Goal: Check status: Check status

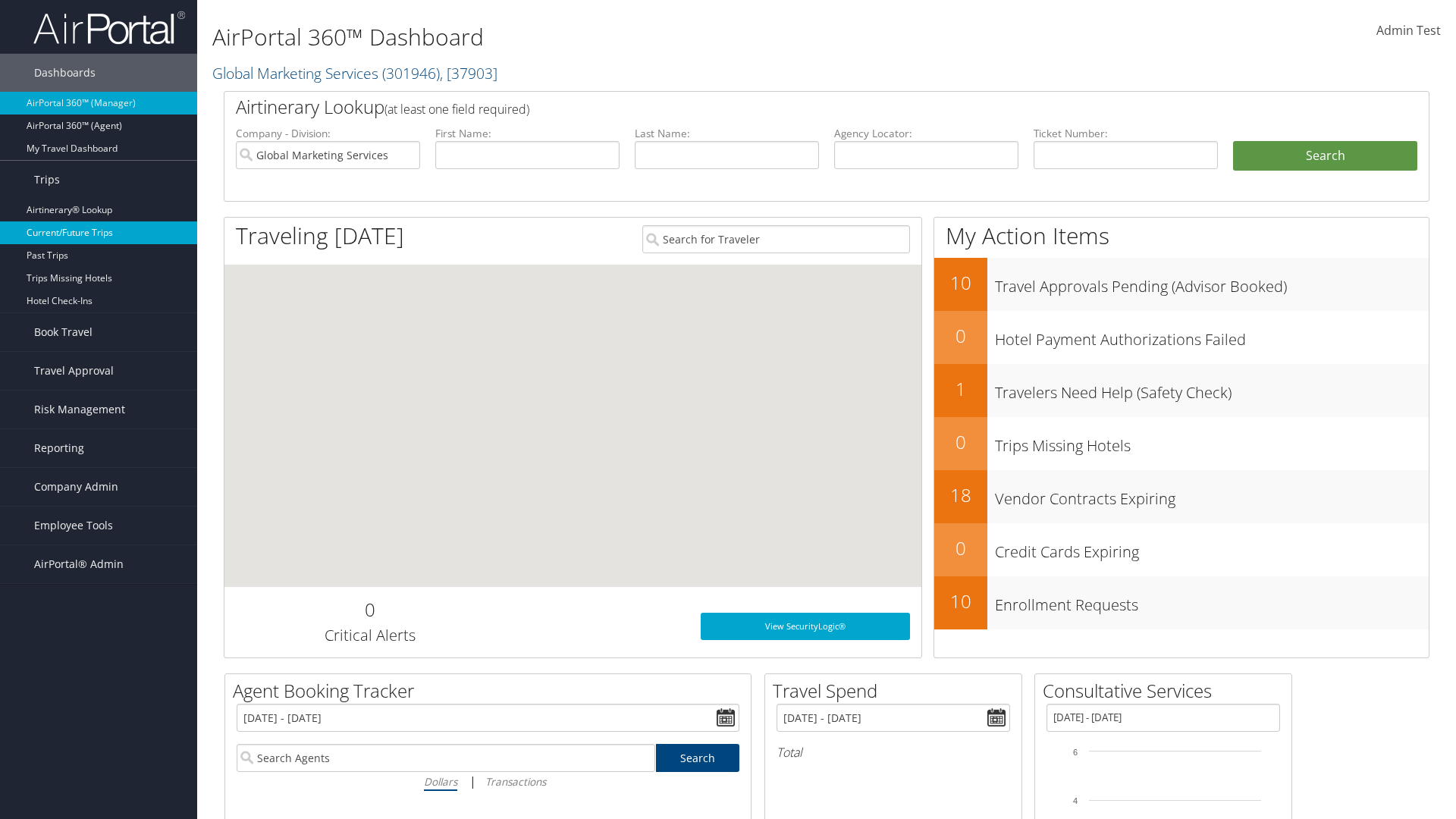
click at [99, 233] on link "Current/Future Trips" at bounding box center [99, 233] width 197 height 23
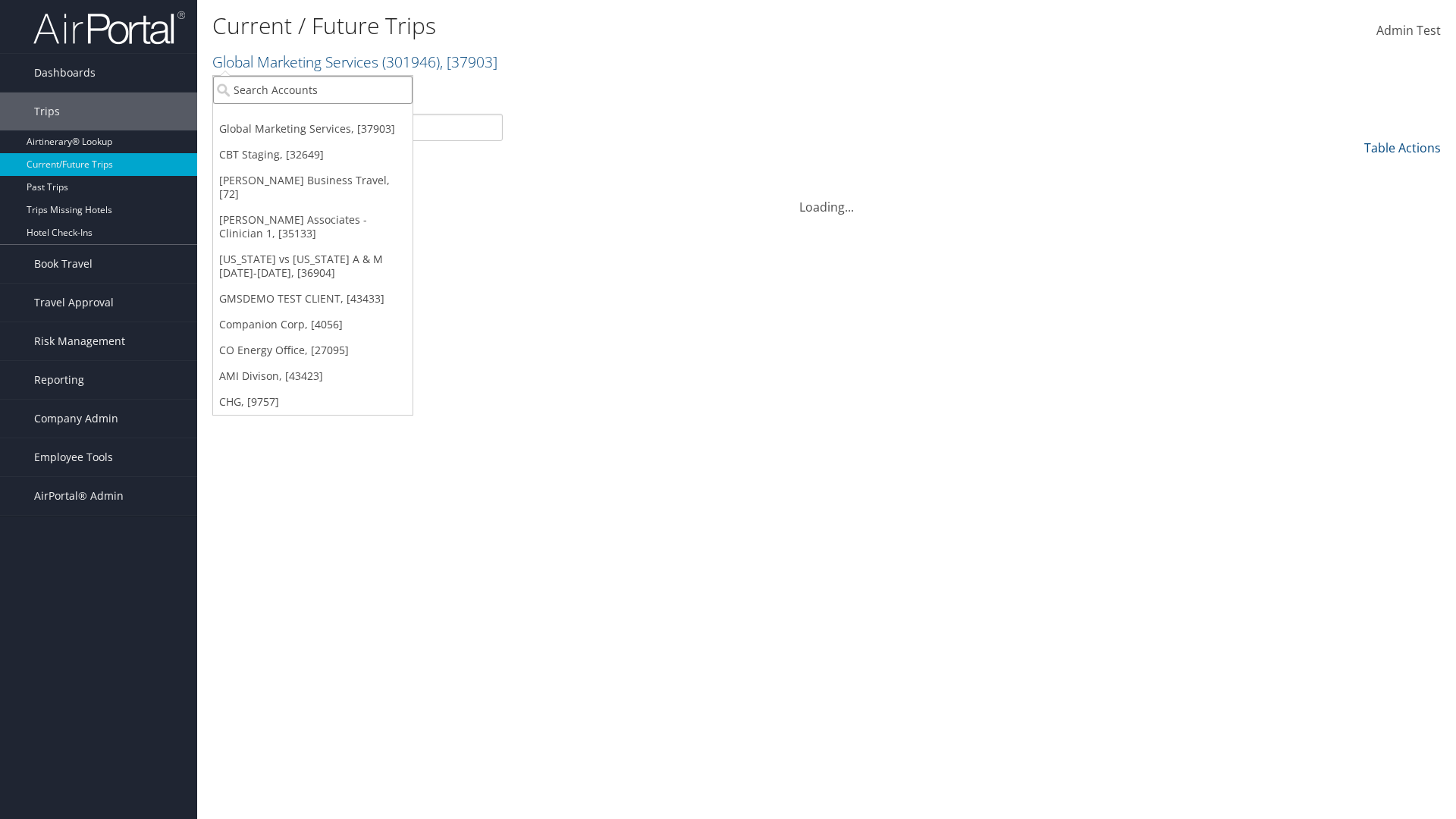
click at [312, 90] on input "search" at bounding box center [313, 90] width 200 height 28
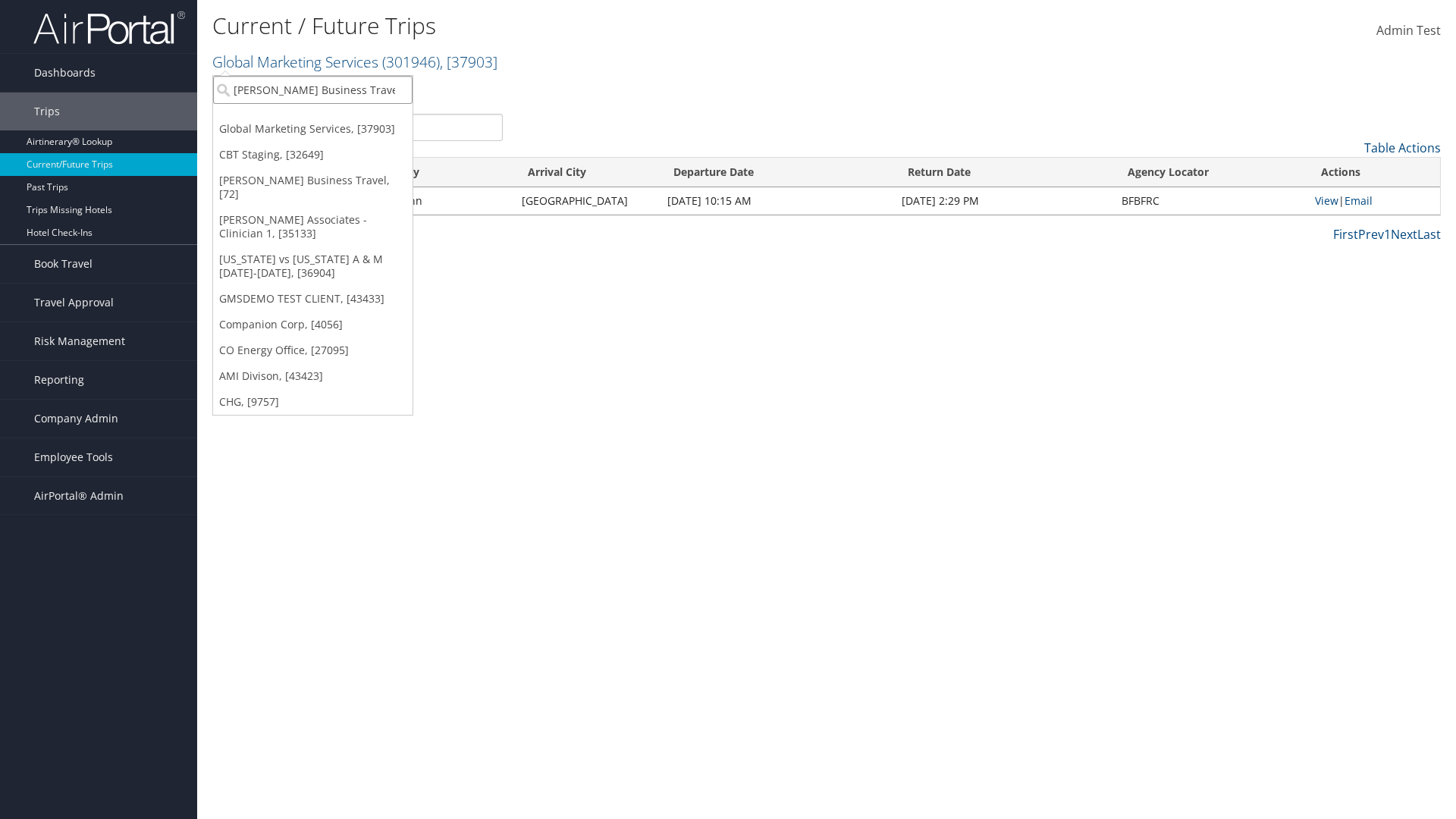
type input "[PERSON_NAME] Business Travel"
click at [334, 117] on div "Christopherson Business Travel (C10001), [72]" at bounding box center [334, 117] width 259 height 14
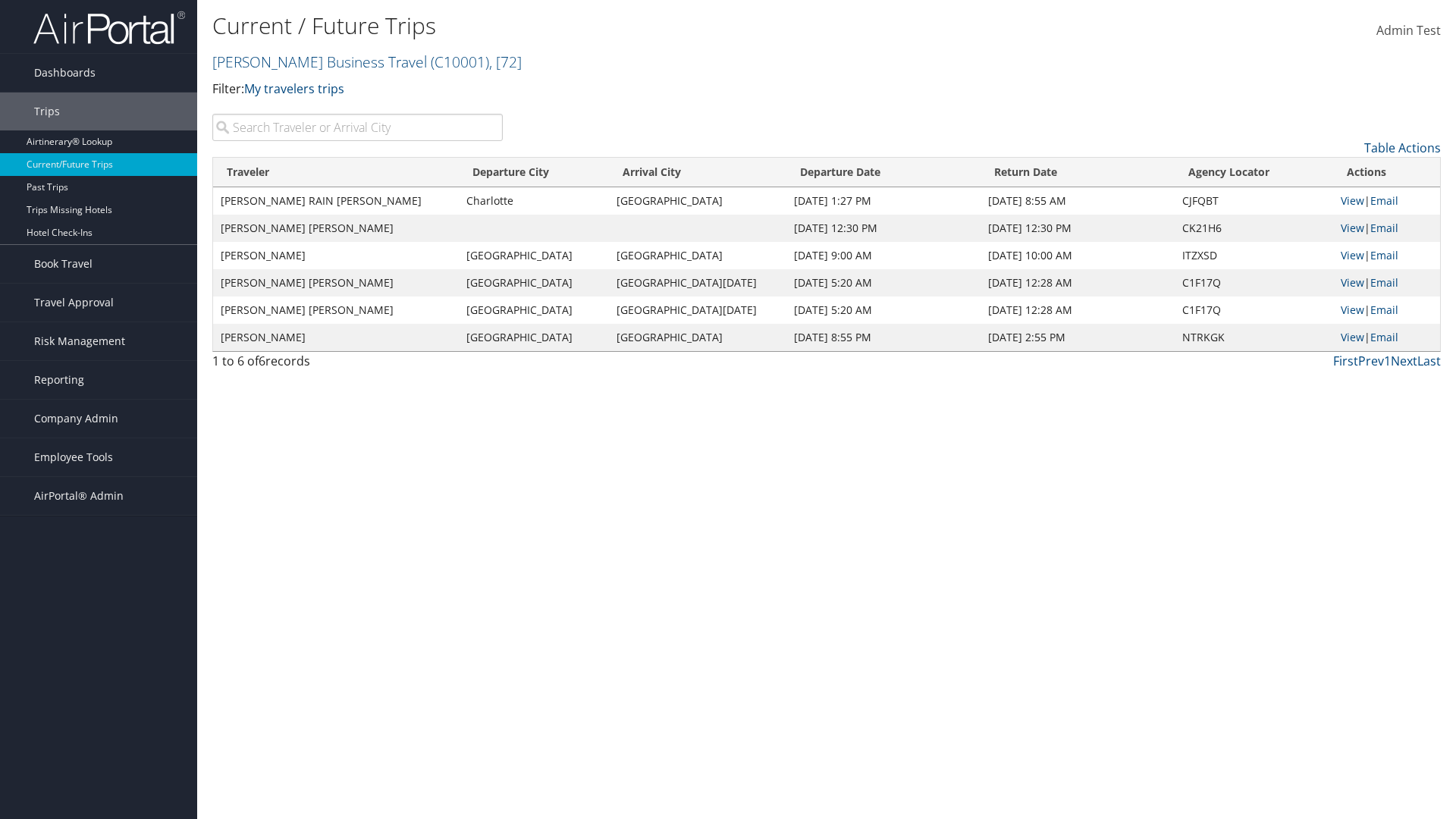
click at [358, 128] on input "search" at bounding box center [358, 128] width 290 height 27
type input "TATUM"
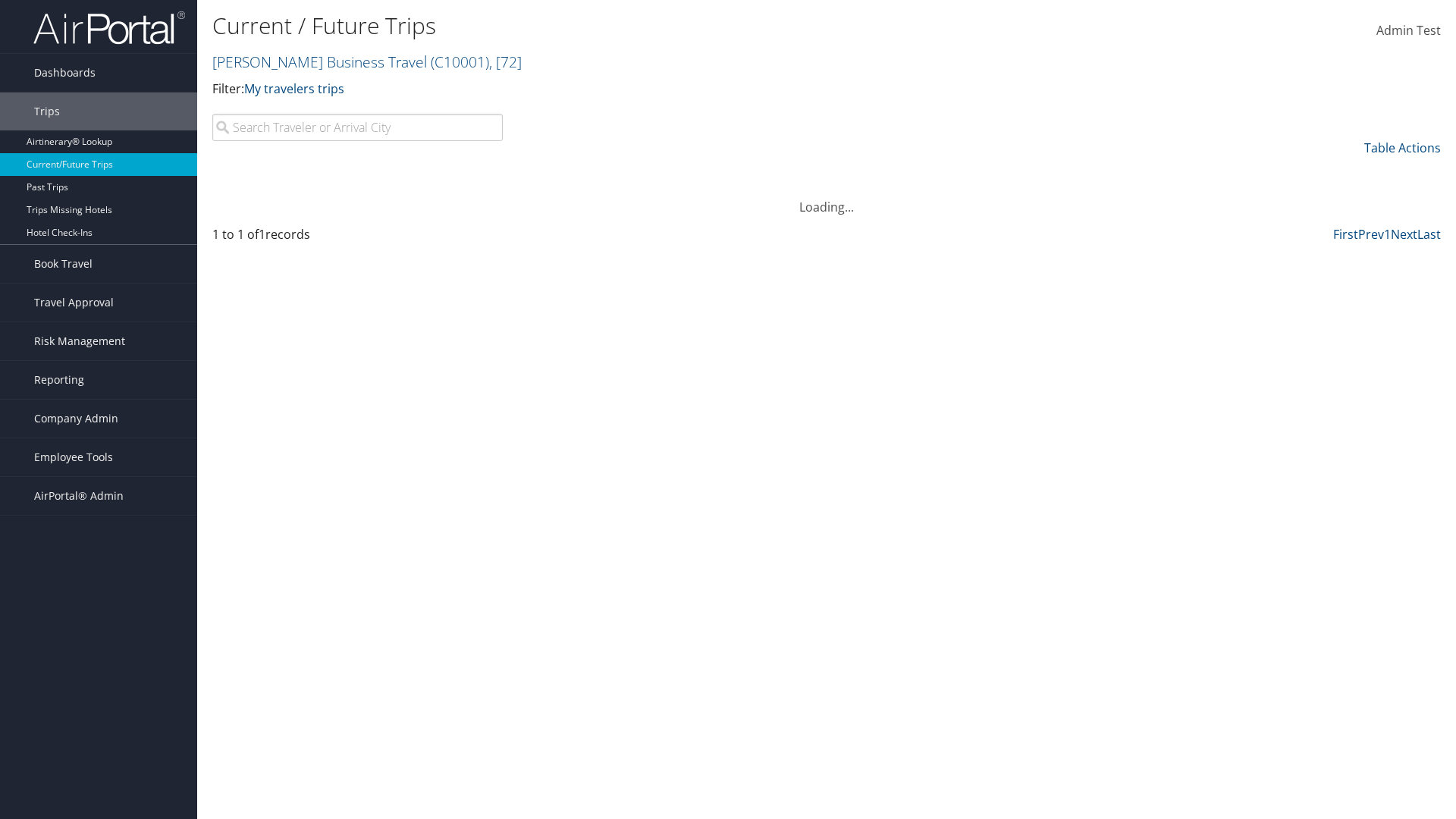
click at [358, 128] on input "search" at bounding box center [358, 128] width 290 height 27
type input "[GEOGRAPHIC_DATA]"
